Goal: Task Accomplishment & Management: Manage account settings

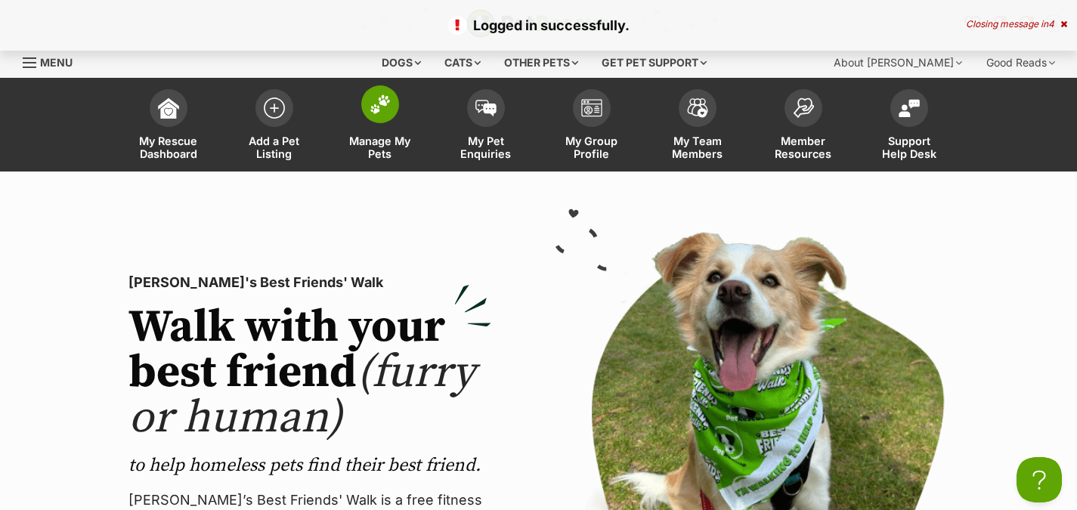
click at [371, 106] on img at bounding box center [380, 105] width 21 height 20
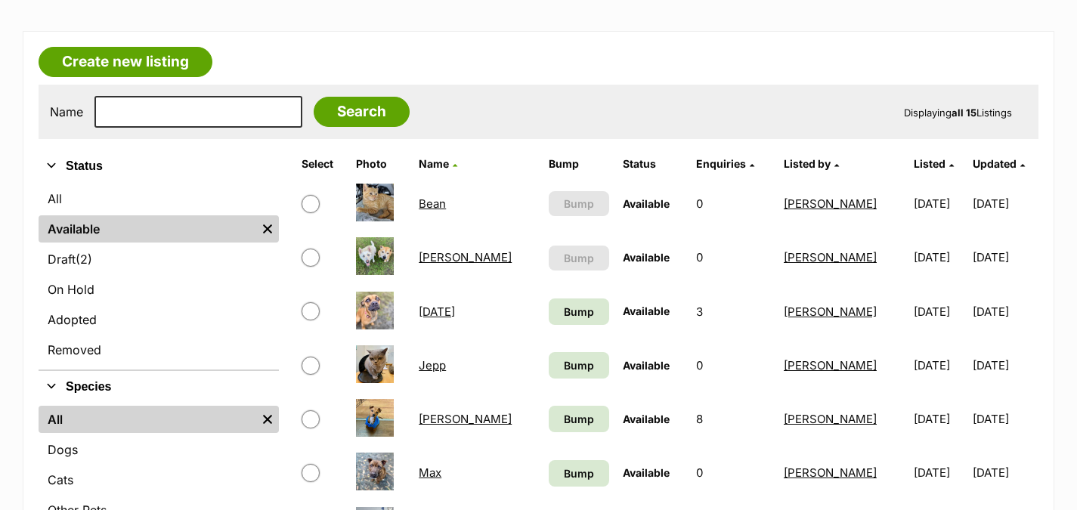
scroll to position [227, 0]
click at [309, 311] on input "checkbox" at bounding box center [311, 311] width 18 height 18
checkbox input "true"
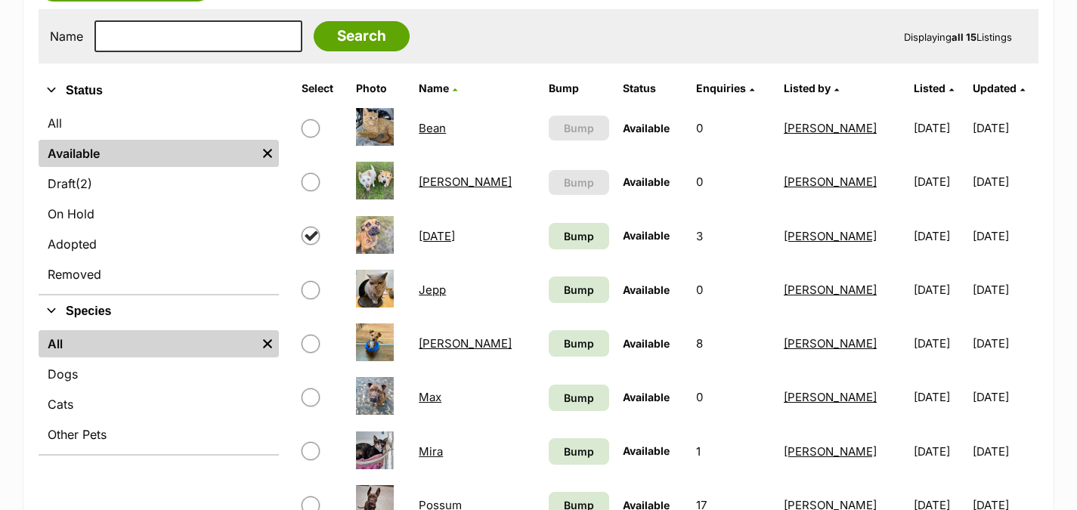
scroll to position [302, 0]
click at [309, 290] on input "checkbox" at bounding box center [311, 290] width 18 height 18
checkbox input "true"
click at [306, 347] on input "checkbox" at bounding box center [311, 343] width 18 height 18
checkbox input "true"
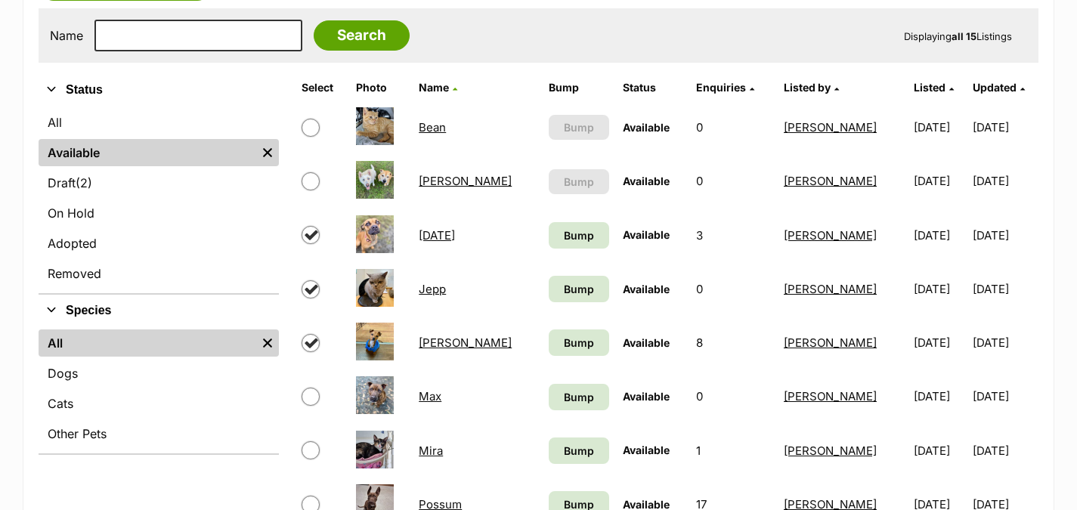
click at [310, 290] on input "checkbox" at bounding box center [311, 290] width 18 height 18
checkbox input "false"
click at [311, 345] on input "checkbox" at bounding box center [311, 343] width 18 height 18
checkbox input "false"
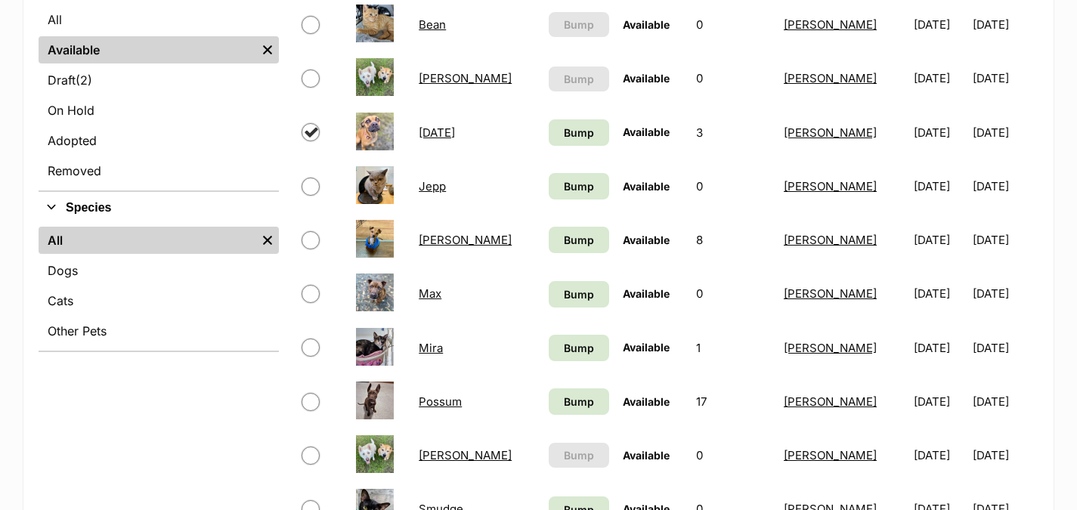
scroll to position [454, 0]
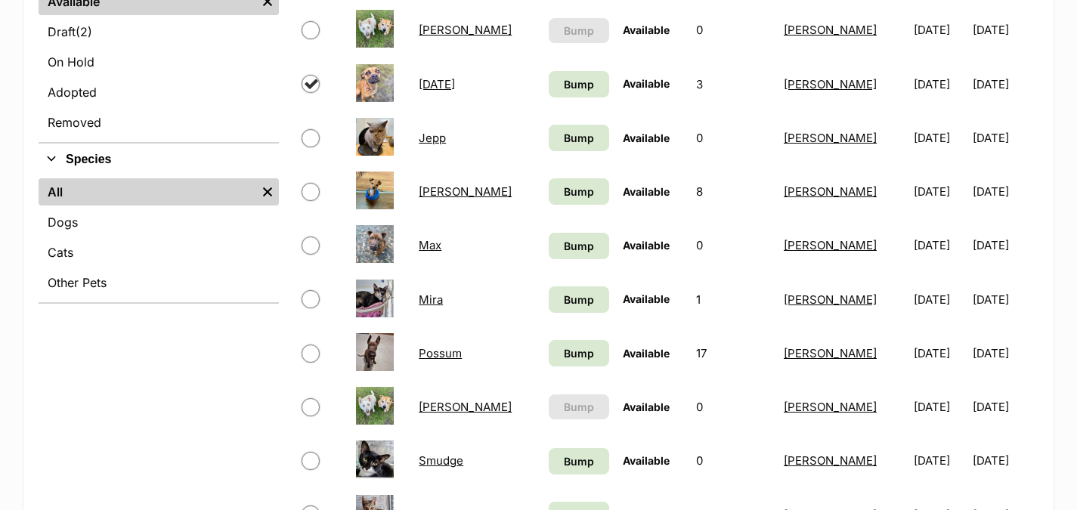
click at [310, 138] on input "checkbox" at bounding box center [311, 138] width 18 height 18
checkbox input "true"
click at [308, 191] on input "checkbox" at bounding box center [311, 192] width 18 height 18
checkbox input "true"
click at [309, 243] on input "checkbox" at bounding box center [311, 246] width 18 height 18
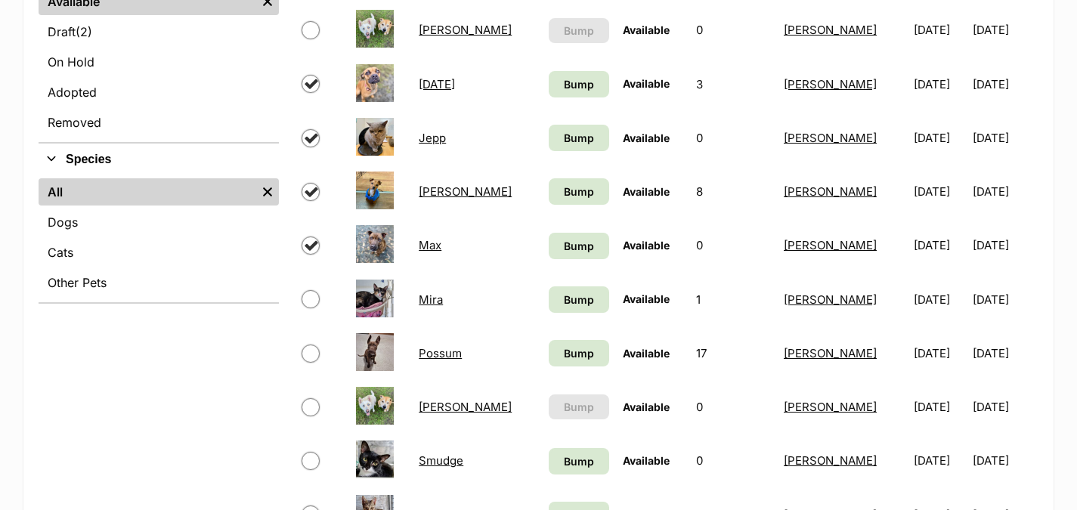
checkbox input "true"
click at [307, 353] on input "checkbox" at bounding box center [311, 354] width 18 height 18
checkbox input "true"
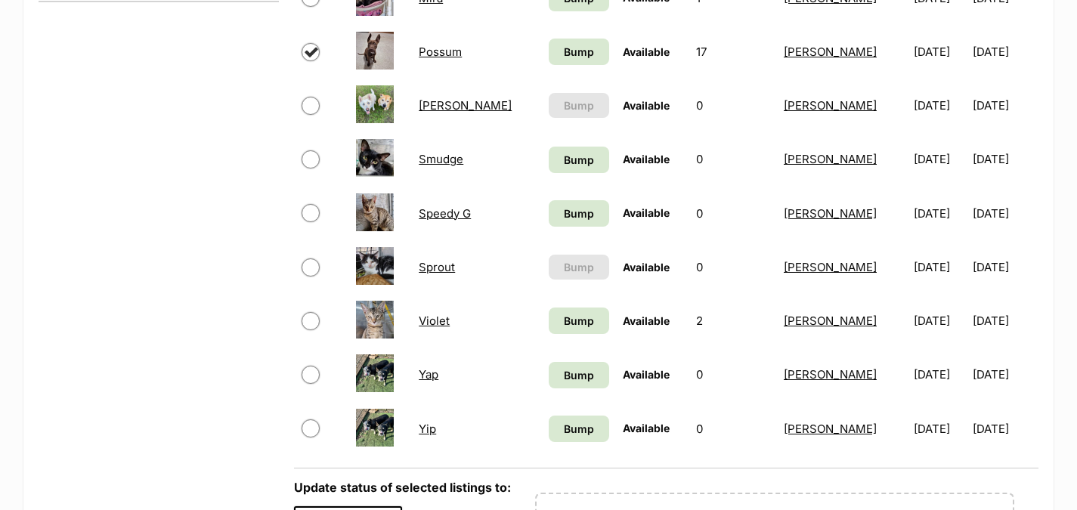
scroll to position [756, 0]
click at [308, 321] on input "checkbox" at bounding box center [311, 320] width 18 height 18
checkbox input "true"
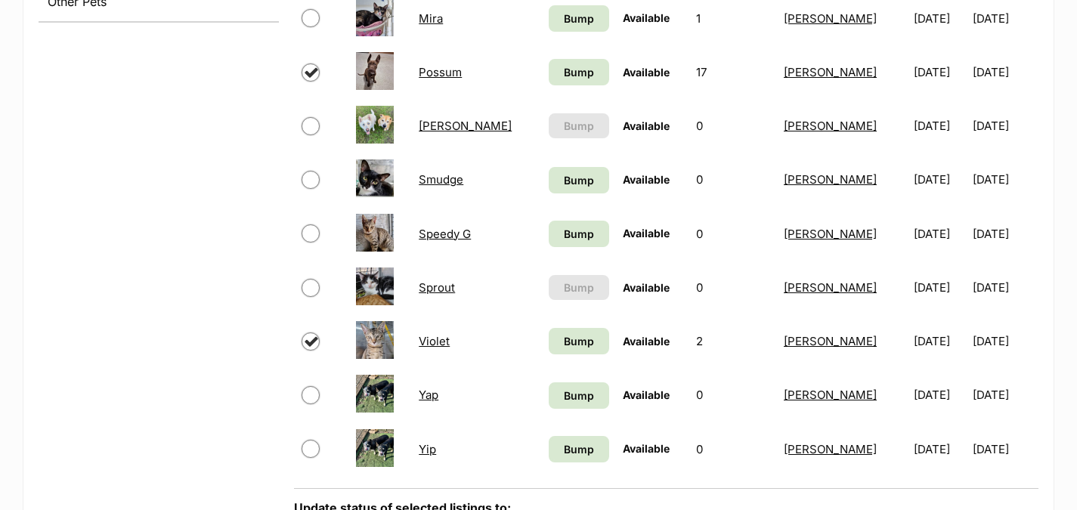
scroll to position [832, 0]
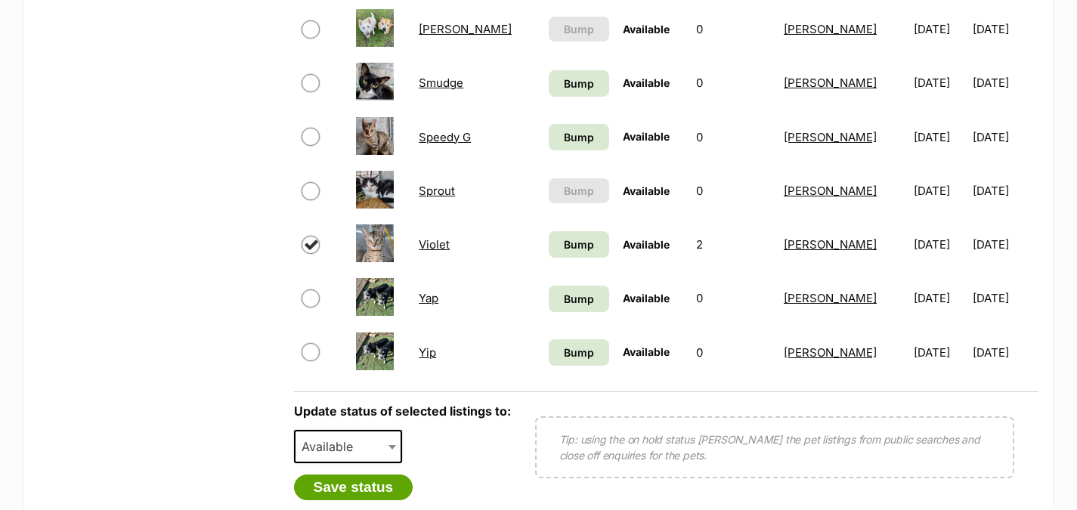
click at [391, 448] on b at bounding box center [393, 447] width 8 height 5
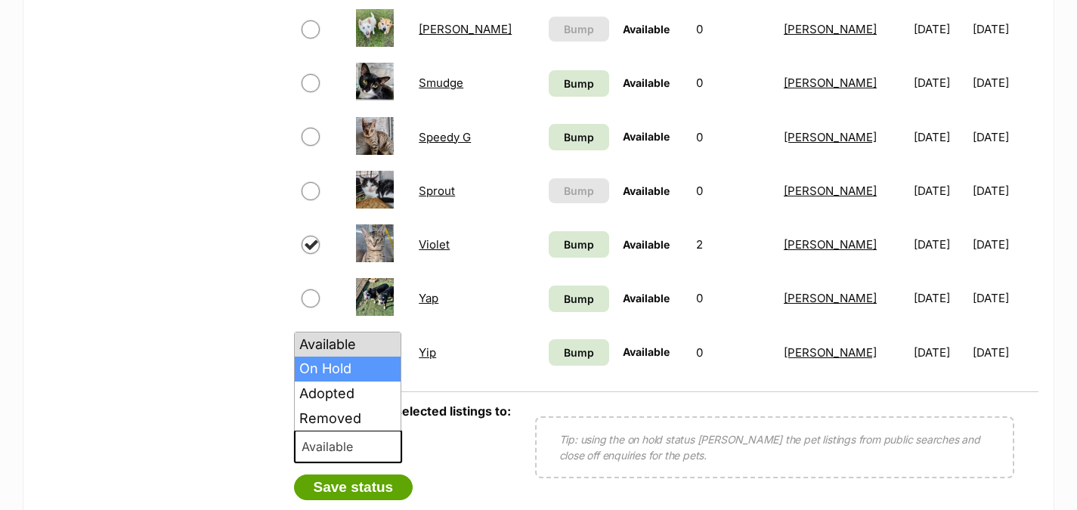
select select "on_hold"
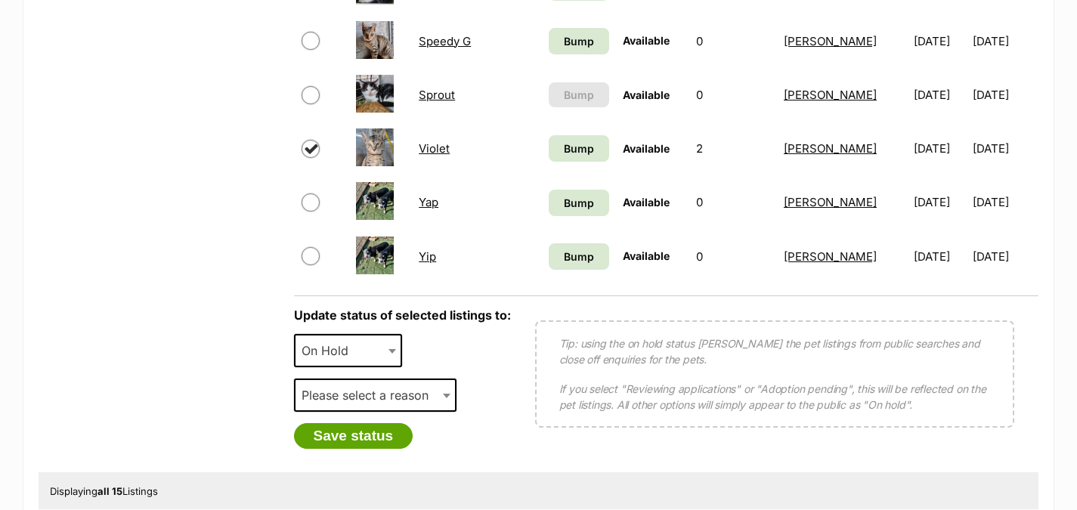
scroll to position [983, 0]
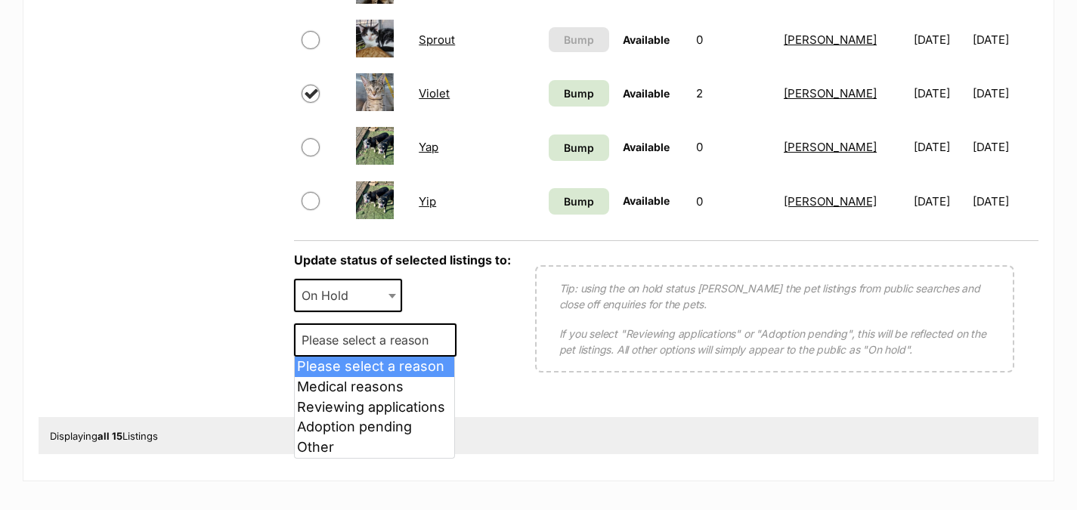
click at [446, 344] on span at bounding box center [448, 340] width 15 height 33
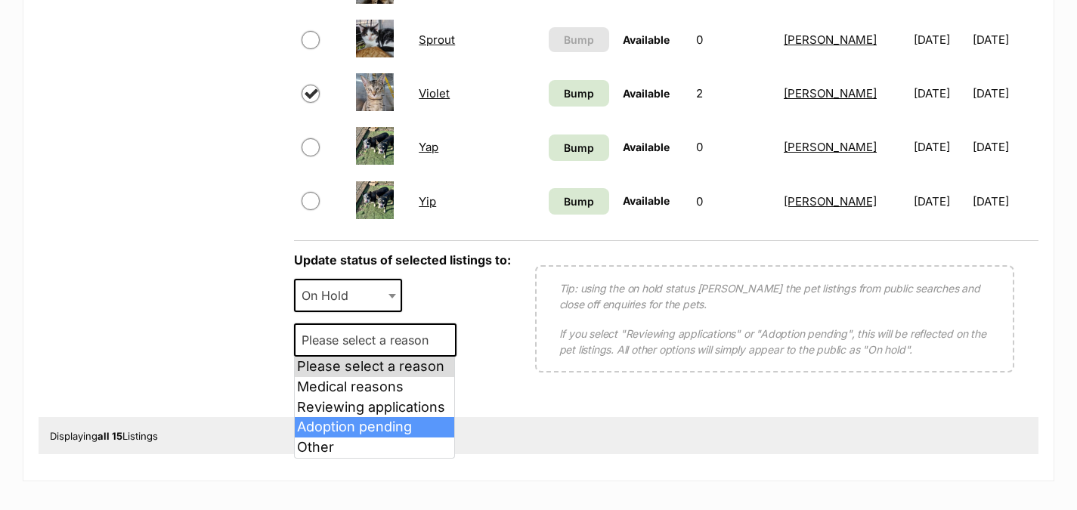
select select "adoption_pending"
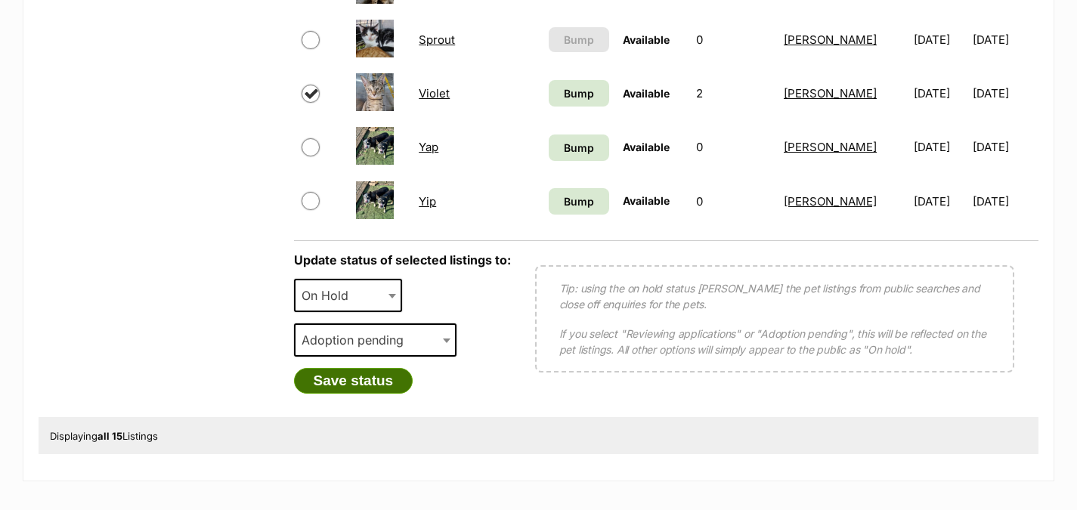
click at [368, 380] on button "Save status" at bounding box center [353, 381] width 119 height 26
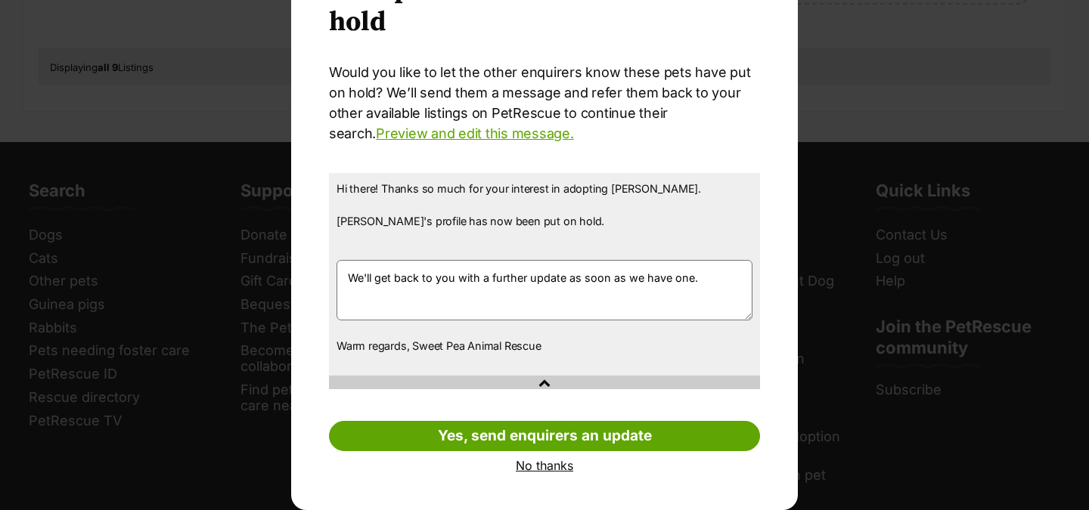
scroll to position [104, 0]
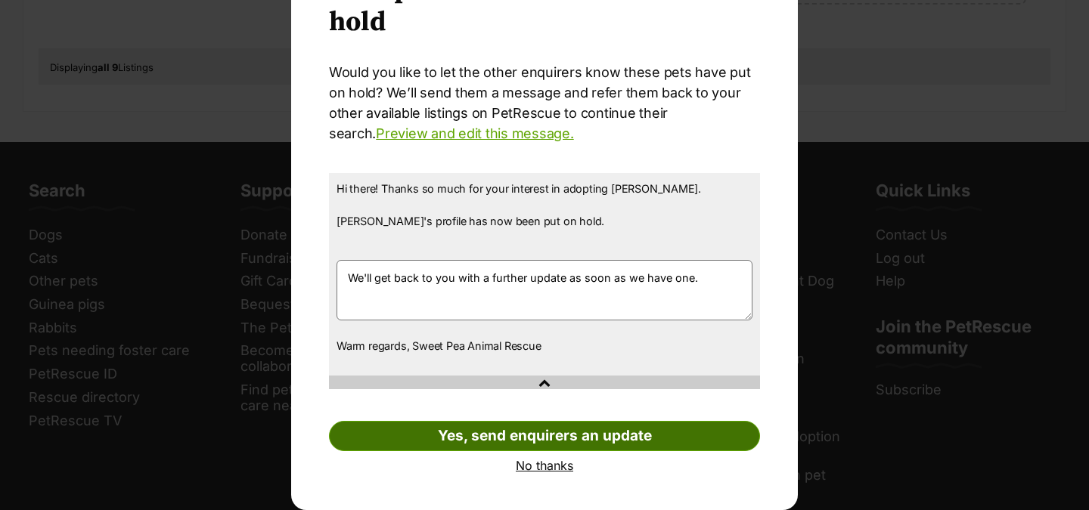
click at [558, 437] on link "Yes, send enquirers an update" at bounding box center [544, 436] width 431 height 30
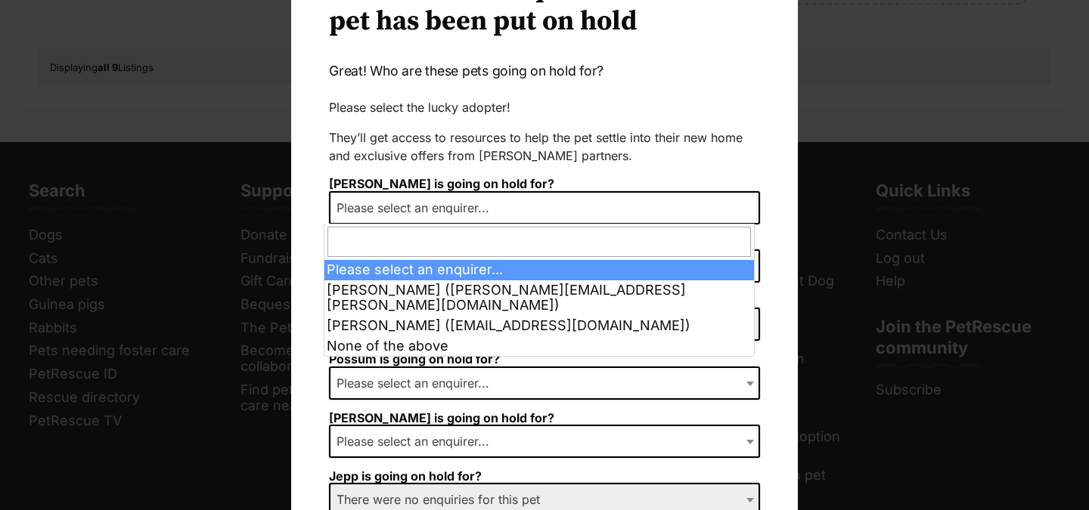
click at [746, 206] on b "Dialog Window - Close (Press escape to close)" at bounding box center [750, 208] width 8 height 5
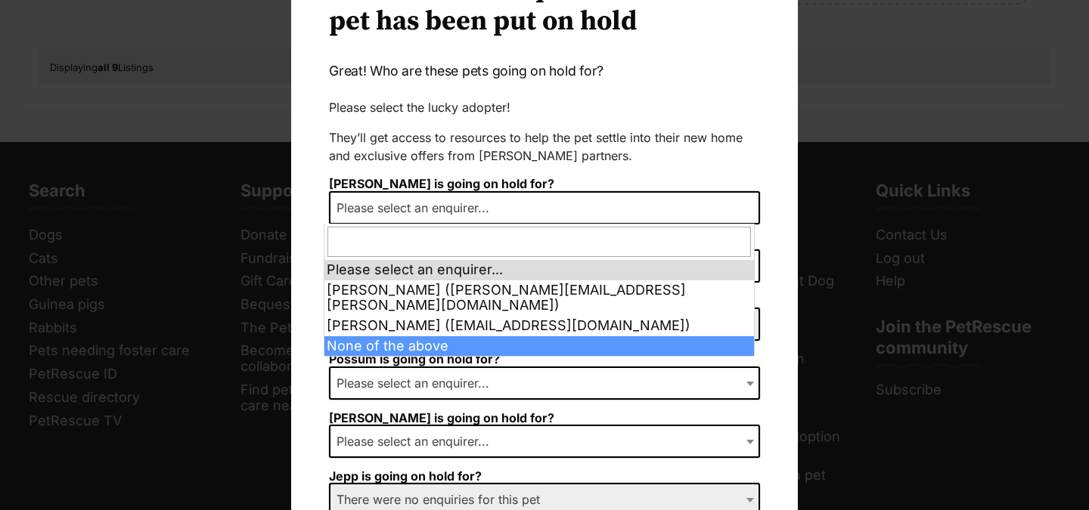
select select "other"
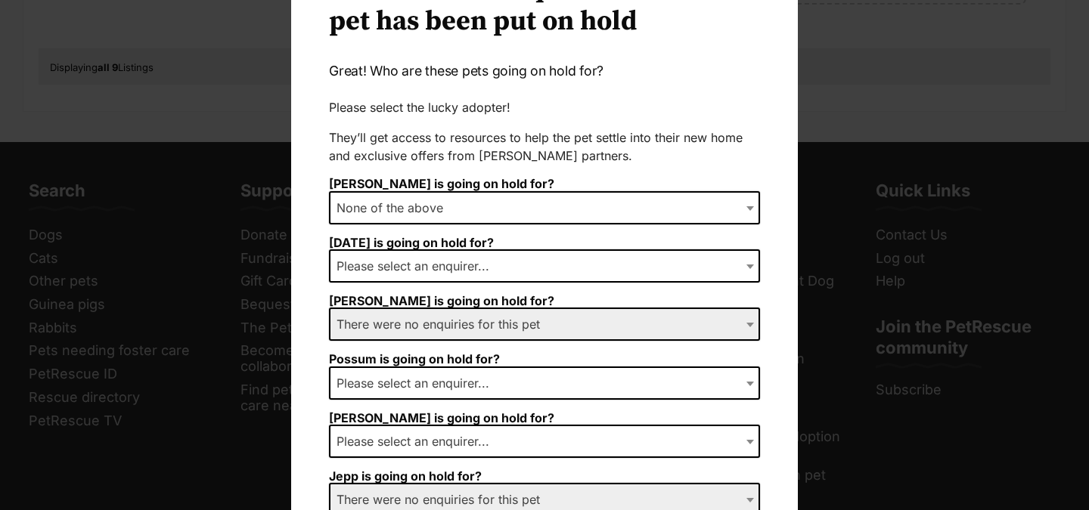
click at [746, 265] on b "Dialog Window - Close (Press escape to close)" at bounding box center [750, 267] width 8 height 5
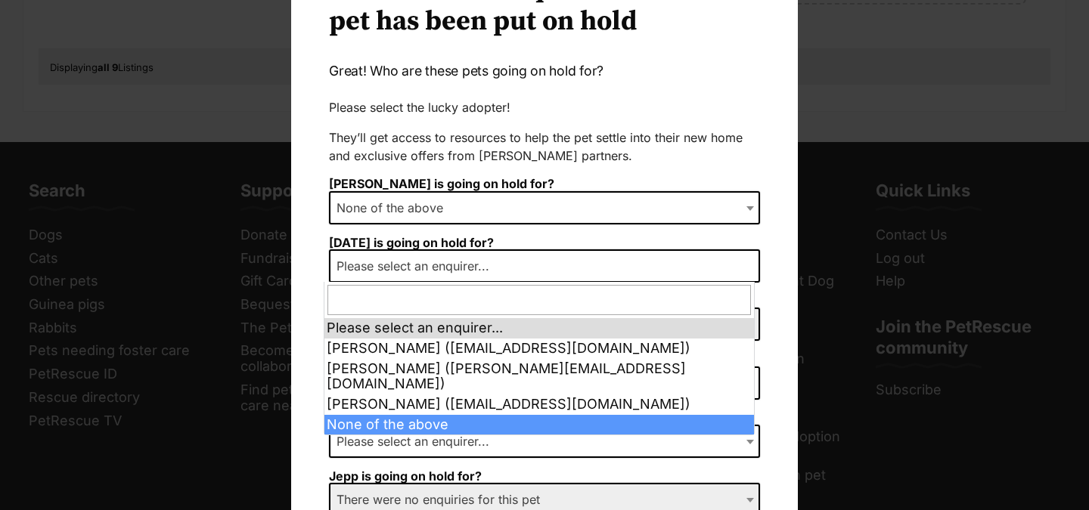
select select "other"
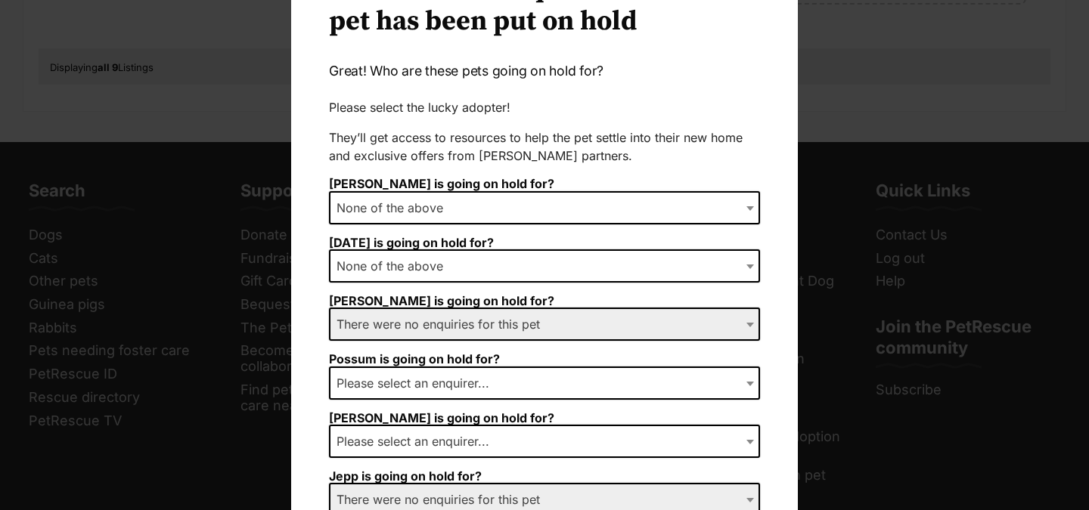
click at [744, 325] on span "Dialog Window - Close (Press escape to close)" at bounding box center [751, 324] width 15 height 33
click at [746, 324] on b "Dialog Window - Close (Press escape to close)" at bounding box center [750, 325] width 8 height 5
click at [749, 381] on span "Dialog Window - Close (Press escape to close)" at bounding box center [751, 383] width 15 height 33
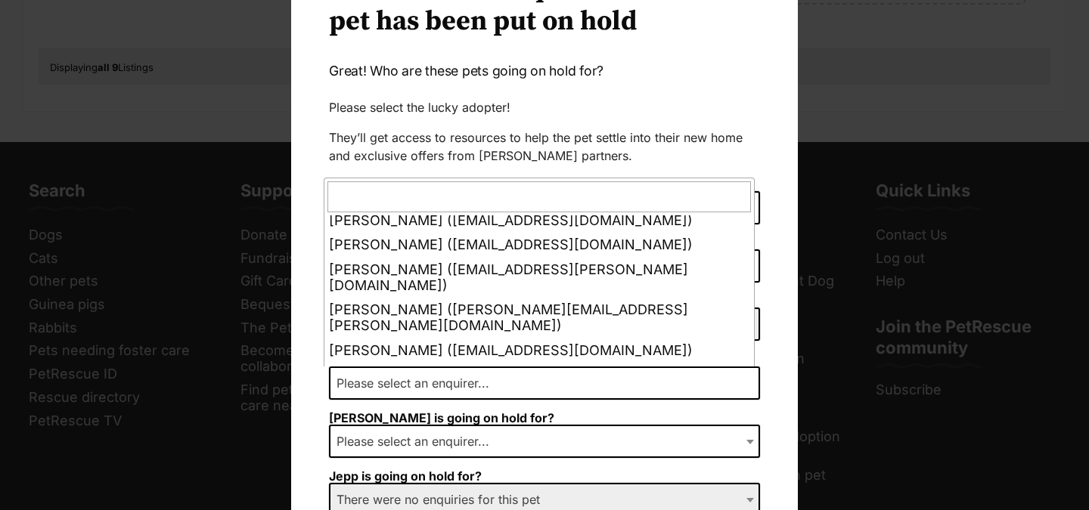
scroll to position [318, 0]
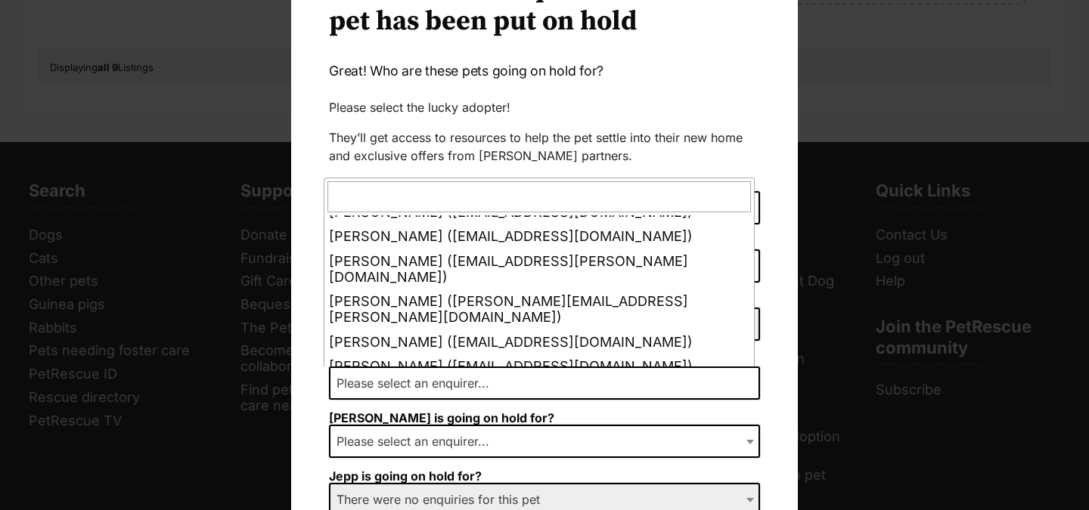
select select "other"
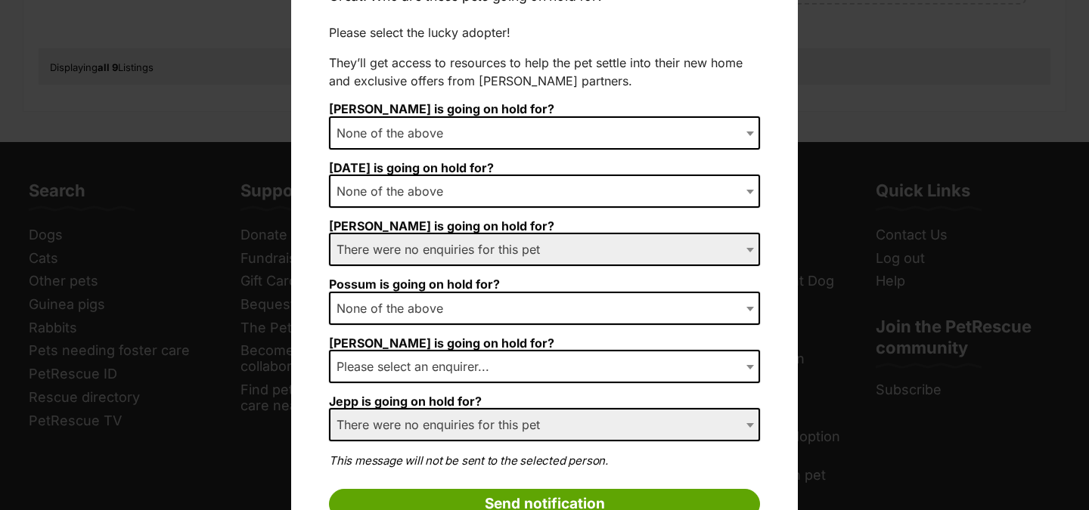
scroll to position [179, 0]
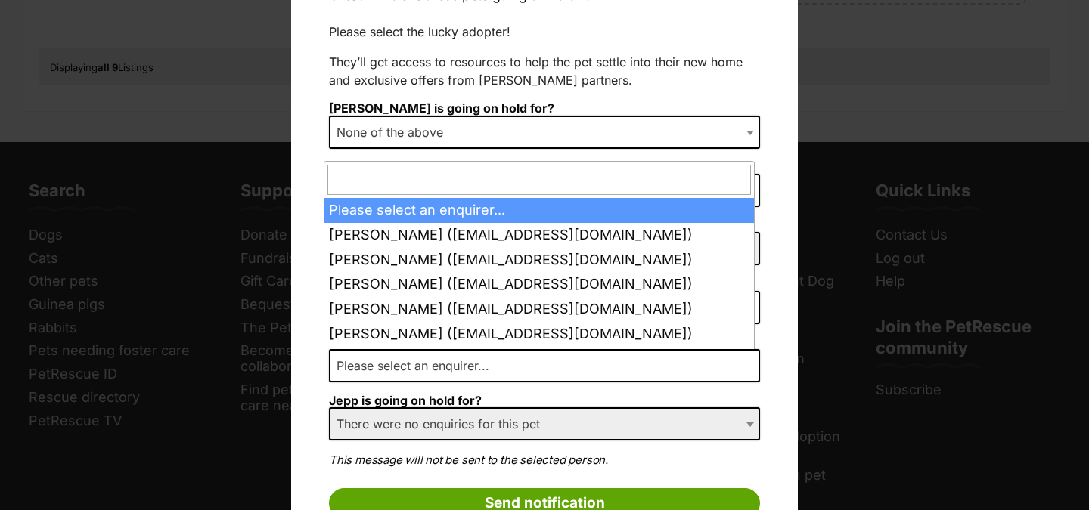
click at [746, 366] on b "Dialog Window - Close (Press escape to close)" at bounding box center [750, 366] width 8 height 5
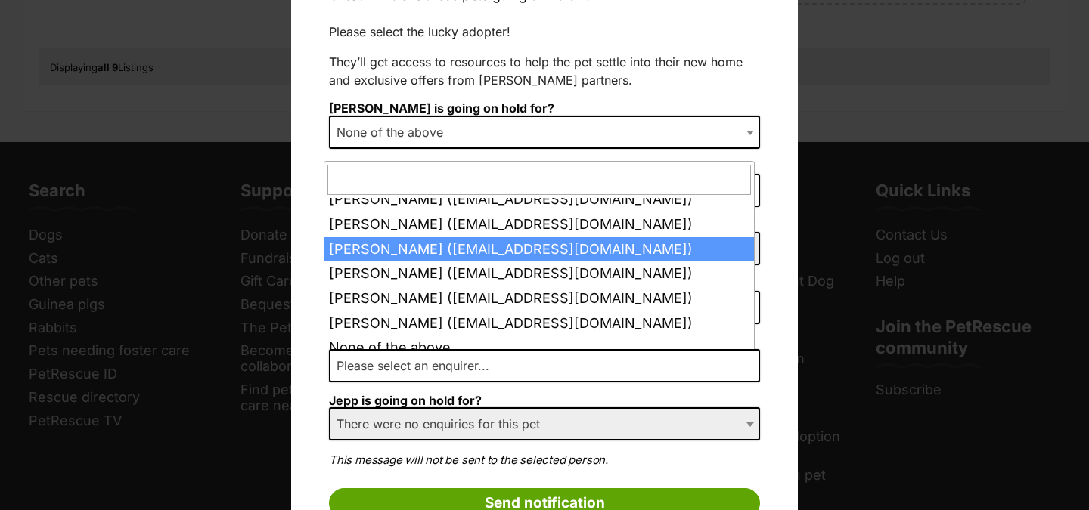
scroll to position [96, 0]
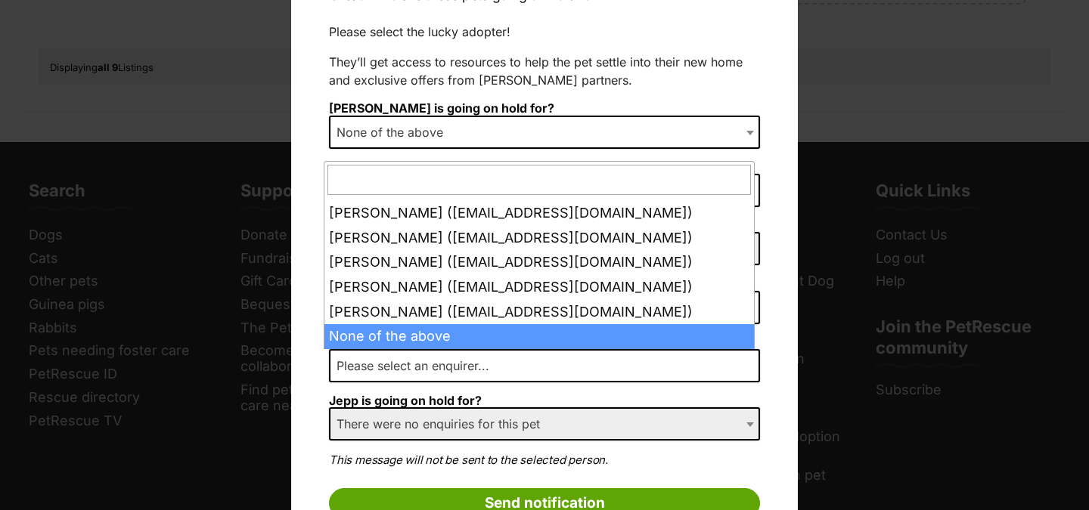
select select "other"
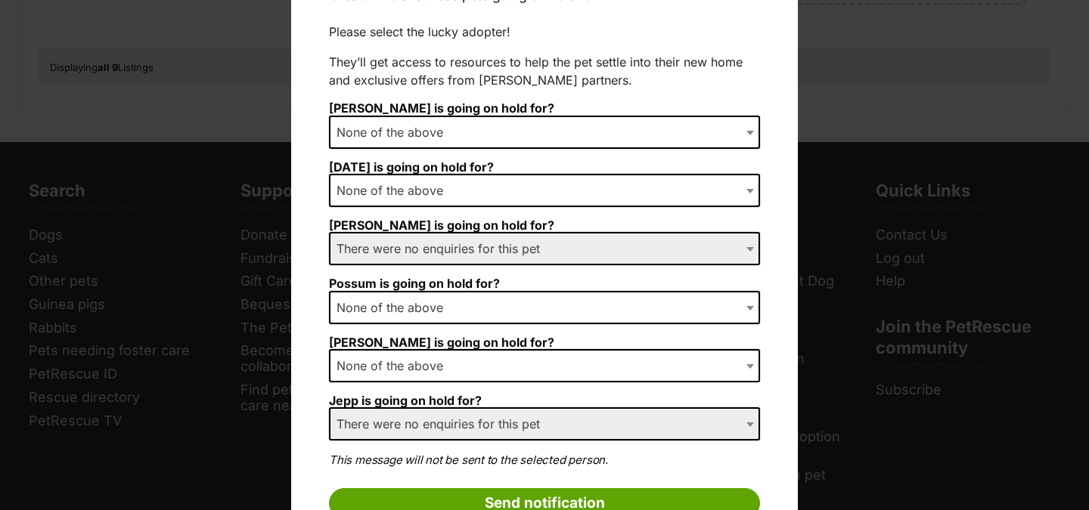
click at [744, 419] on span "Dialog Window - Close (Press escape to close)" at bounding box center [751, 424] width 15 height 33
click at [744, 426] on span "Dialog Window - Close (Press escape to close)" at bounding box center [751, 424] width 15 height 33
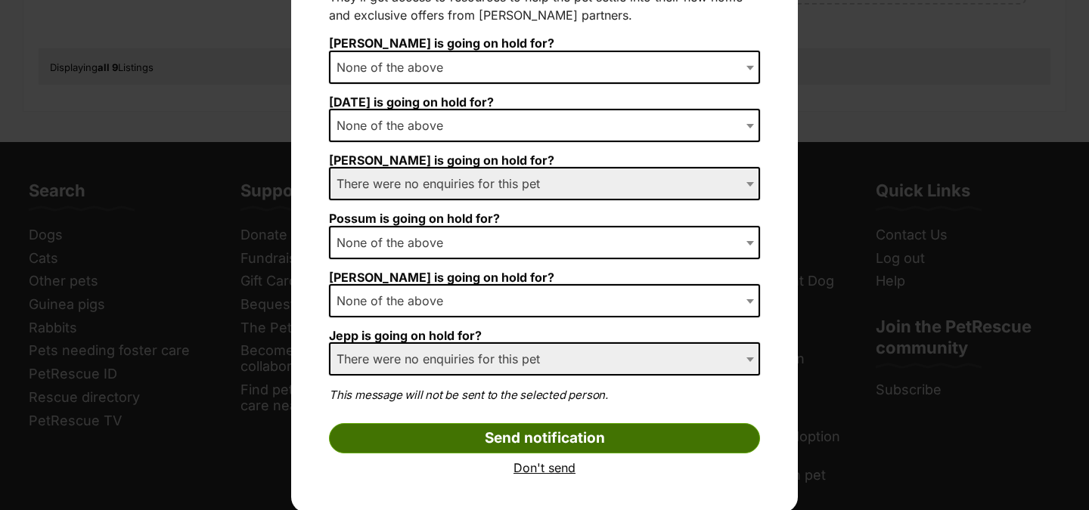
scroll to position [246, 0]
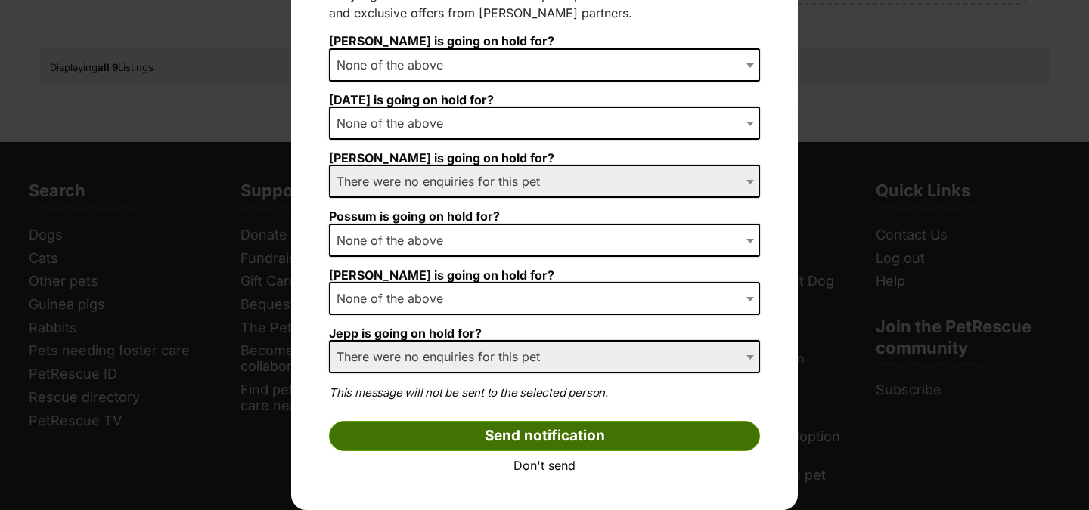
click at [519, 441] on input "Send notification" at bounding box center [544, 436] width 431 height 30
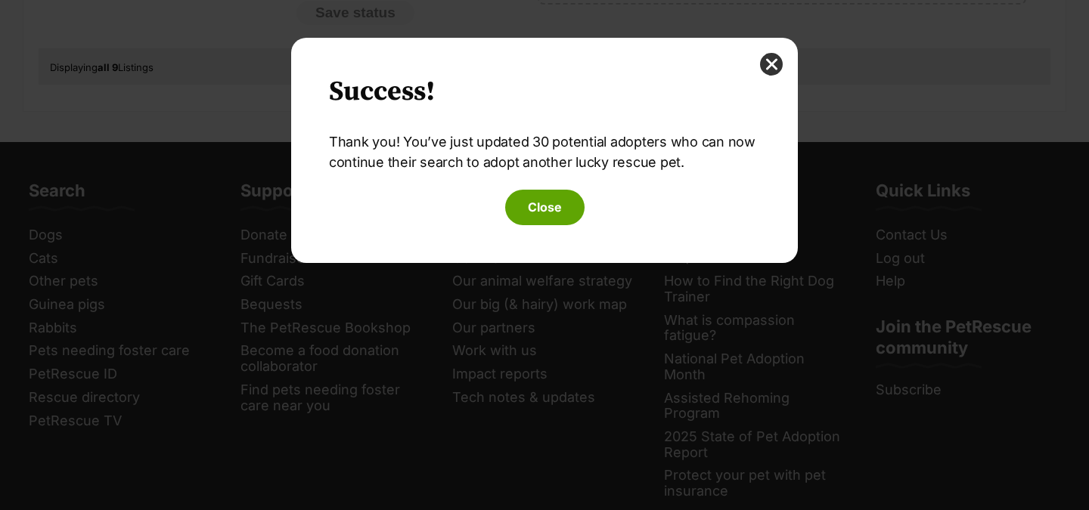
scroll to position [0, 0]
click at [548, 213] on button "Close" at bounding box center [544, 207] width 79 height 35
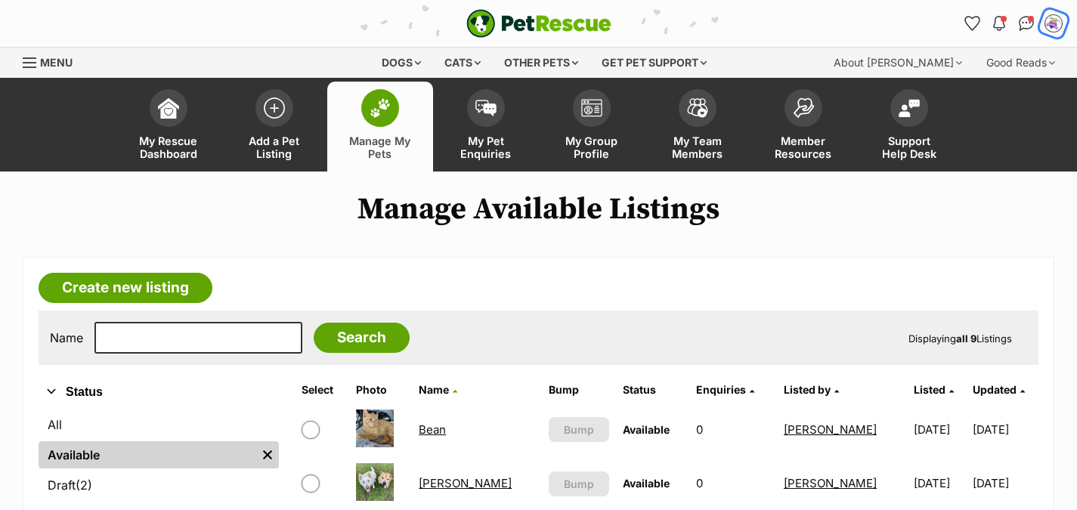
click at [1053, 19] on img "My account" at bounding box center [1054, 24] width 20 height 20
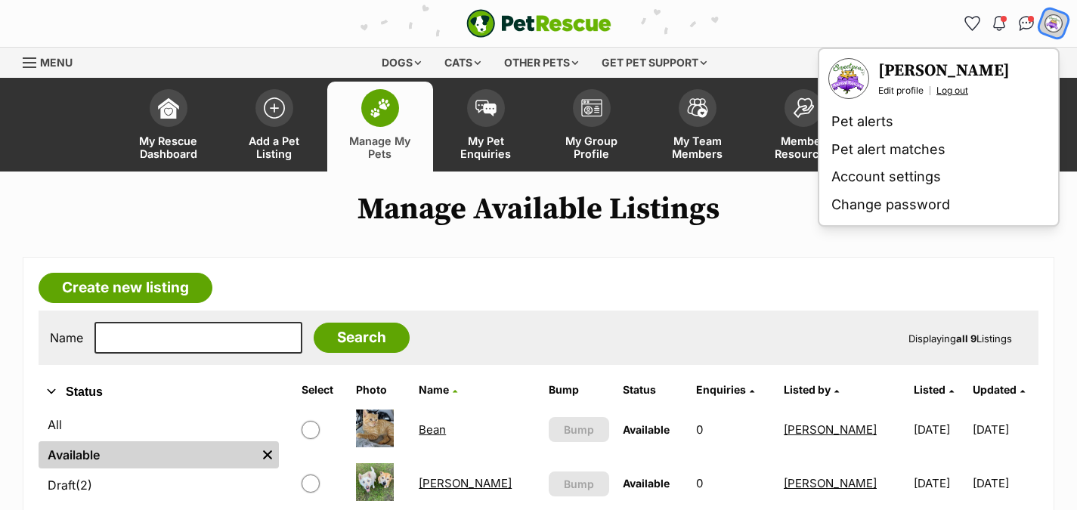
click at [953, 94] on link "Log out" at bounding box center [953, 91] width 32 height 12
